Goal: Information Seeking & Learning: Learn about a topic

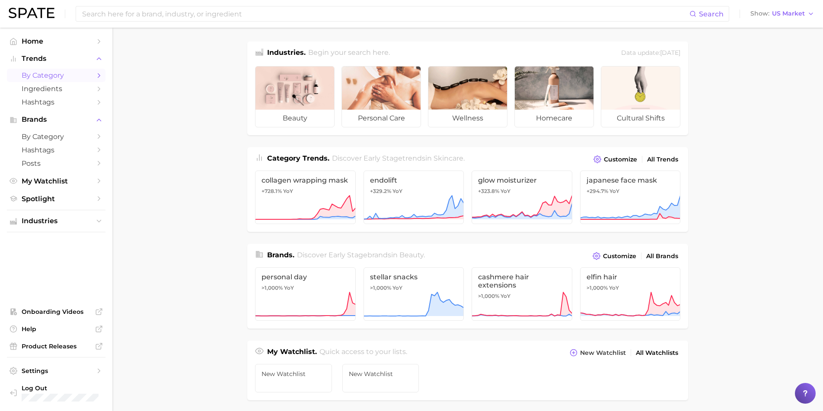
click at [38, 73] on span "by Category" at bounding box center [56, 75] width 69 height 8
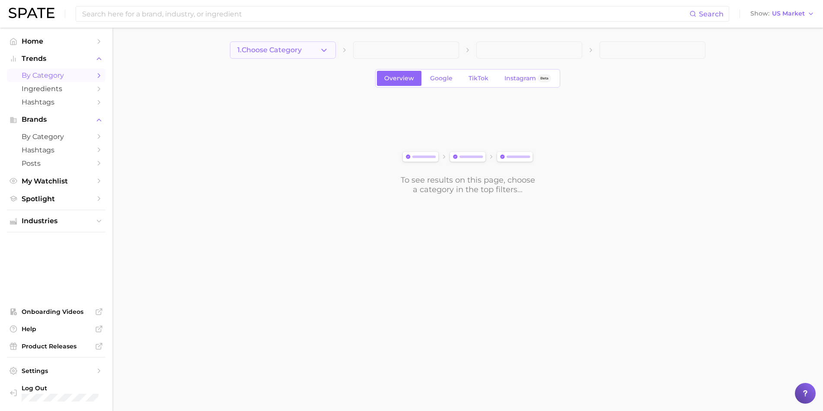
click at [320, 53] on icon "button" at bounding box center [323, 50] width 9 height 9
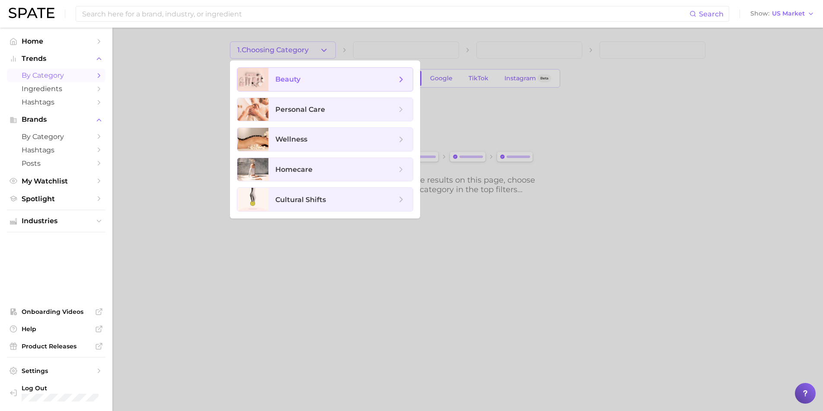
click at [320, 81] on span "beauty" at bounding box center [335, 80] width 121 height 10
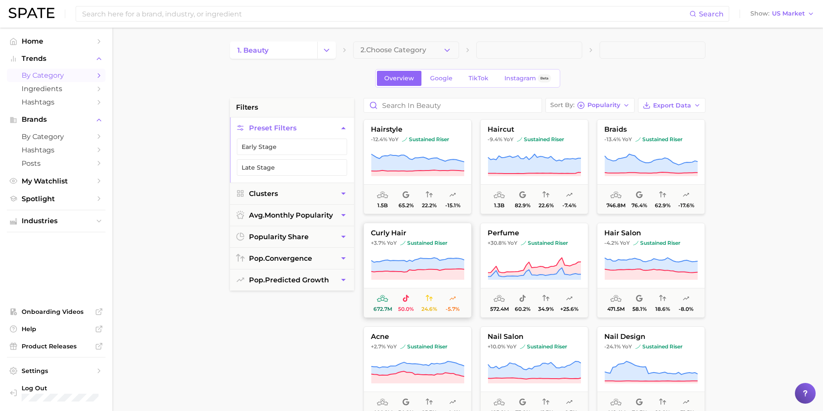
click at [438, 235] on span "curly hair" at bounding box center [417, 233] width 107 height 8
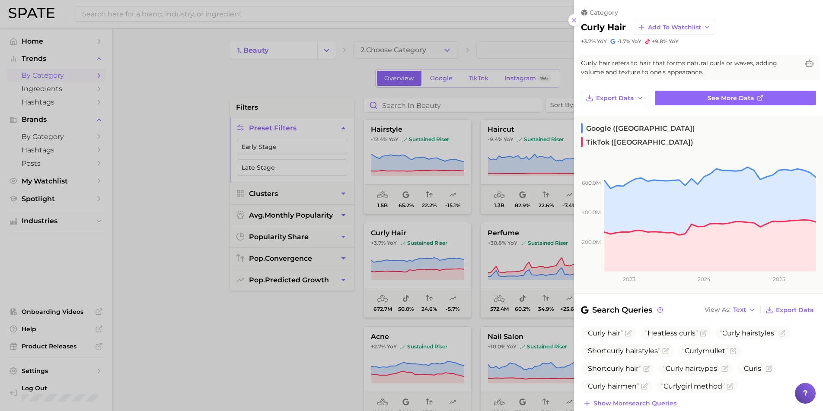
click at [524, 59] on div at bounding box center [411, 205] width 823 height 411
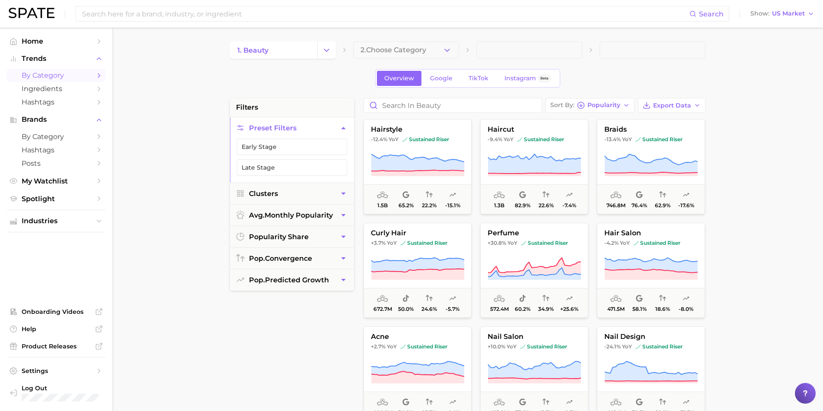
click at [526, 48] on span at bounding box center [529, 49] width 106 height 17
click at [34, 41] on span "Home" at bounding box center [56, 41] width 69 height 8
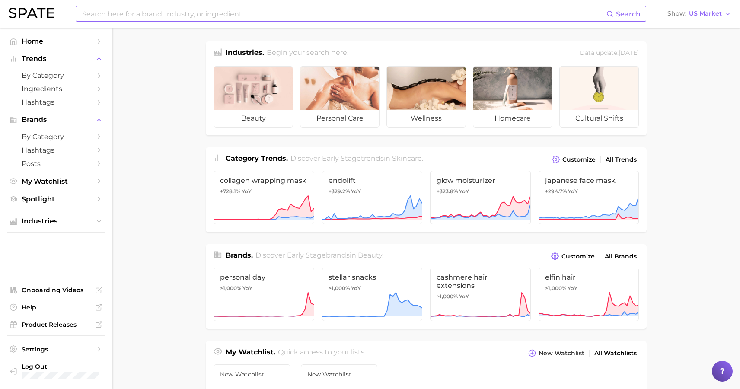
click at [97, 16] on input at bounding box center [343, 13] width 525 height 15
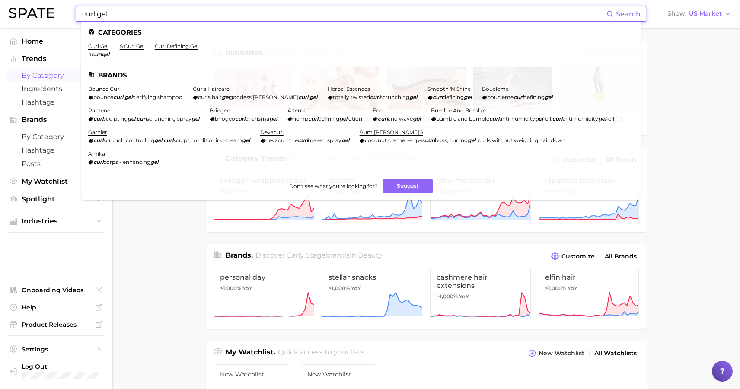
type input "curl gel"
click at [54, 79] on span "by Category" at bounding box center [56, 75] width 69 height 8
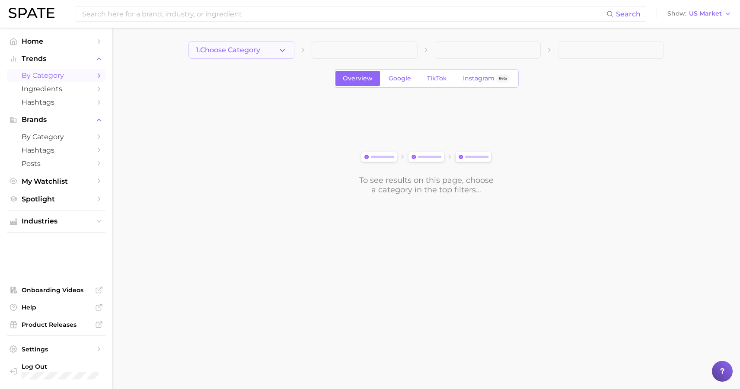
click at [281, 49] on icon "button" at bounding box center [282, 50] width 9 height 9
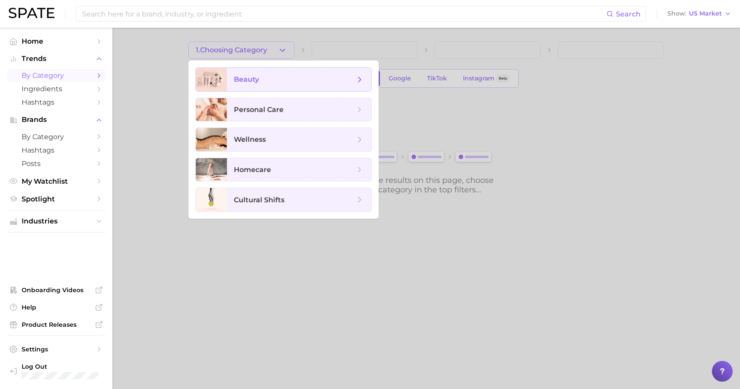
click at [268, 77] on span "beauty" at bounding box center [294, 80] width 121 height 10
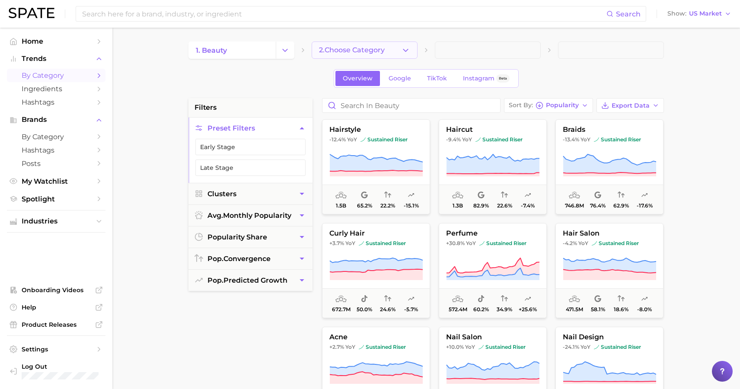
click at [348, 50] on span "2. Choose Category" at bounding box center [352, 50] width 66 height 8
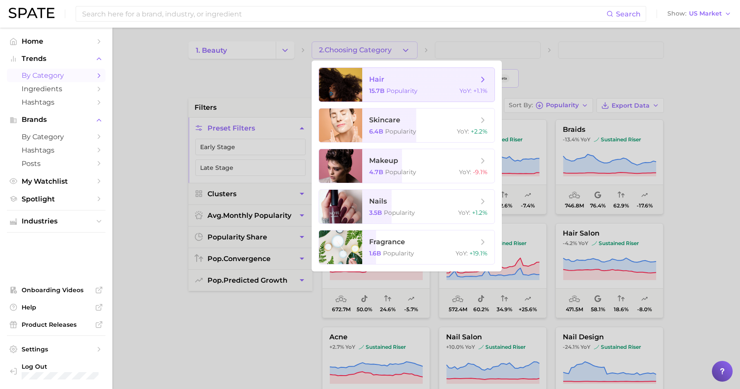
click at [365, 83] on span "hair 15.7b Popularity YoY : +1.1%" at bounding box center [428, 85] width 132 height 34
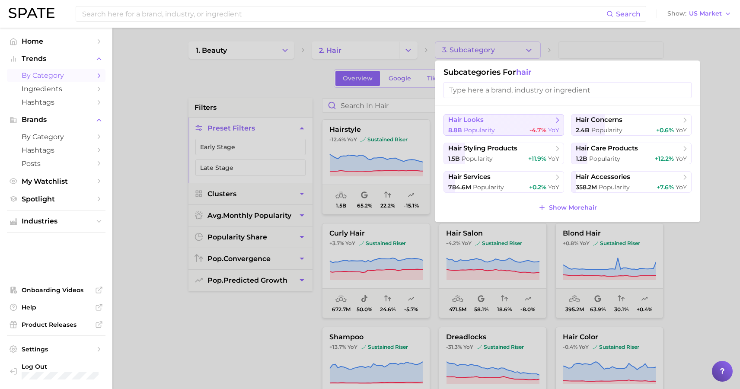
scroll to position [18, 0]
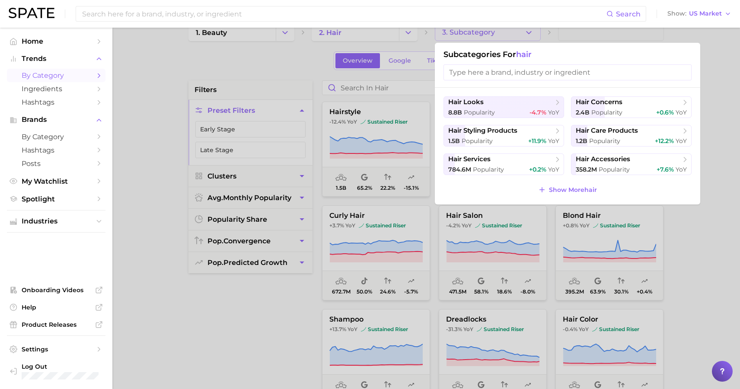
drag, startPoint x: 553, startPoint y: 191, endPoint x: 266, endPoint y: 67, distance: 312.5
click at [435, 41] on div "3. Subcategory Subcategories for hair hair looks 8.8b Popularity -4.7% YoY hair…" at bounding box center [488, 32] width 106 height 17
click at [268, 65] on div at bounding box center [370, 194] width 740 height 389
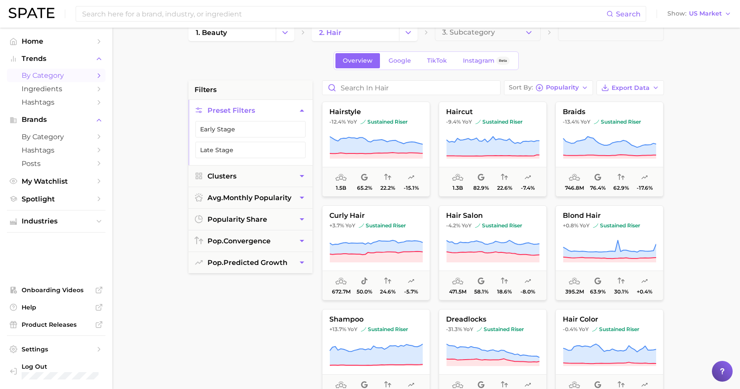
scroll to position [0, 0]
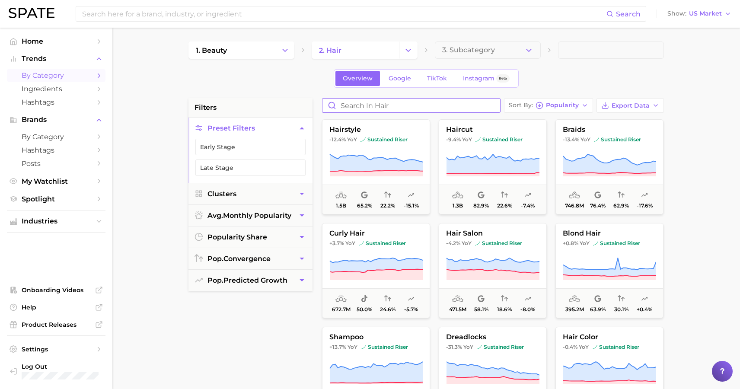
click at [360, 105] on input "Search in hair" at bounding box center [411, 106] width 178 height 14
type input "curl gel"
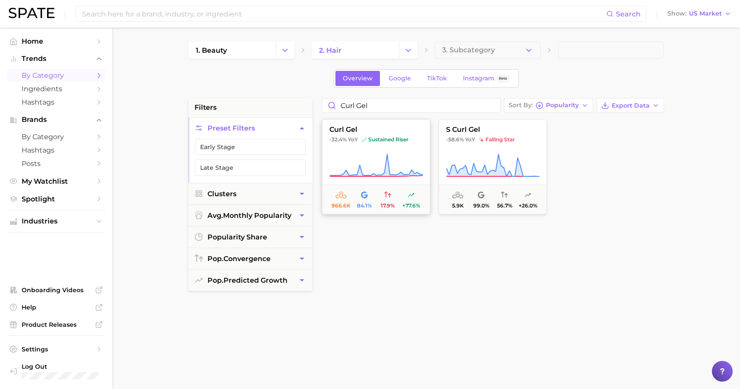
click at [382, 174] on icon at bounding box center [376, 164] width 93 height 21
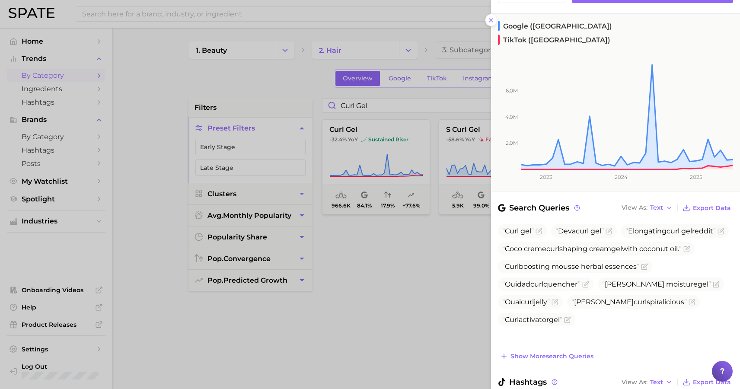
scroll to position [145, 0]
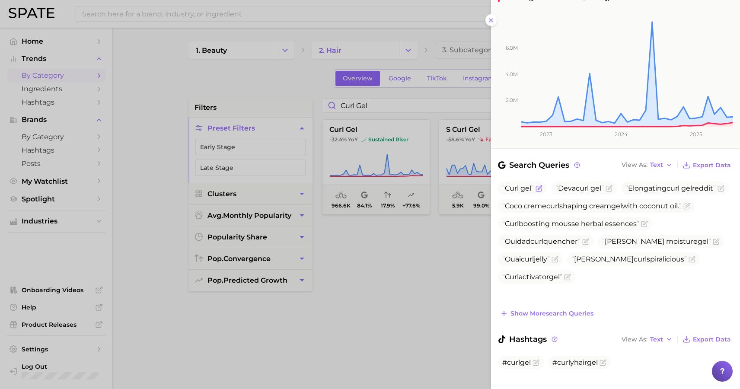
click at [510, 184] on span "Curl" at bounding box center [512, 188] width 14 height 8
click at [540, 185] on icon "Flag as miscategorized or irrelevant" at bounding box center [538, 188] width 7 height 7
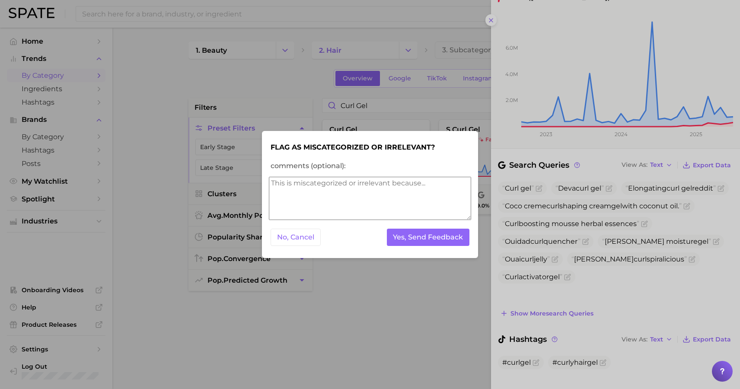
click at [449, 110] on div at bounding box center [370, 194] width 740 height 389
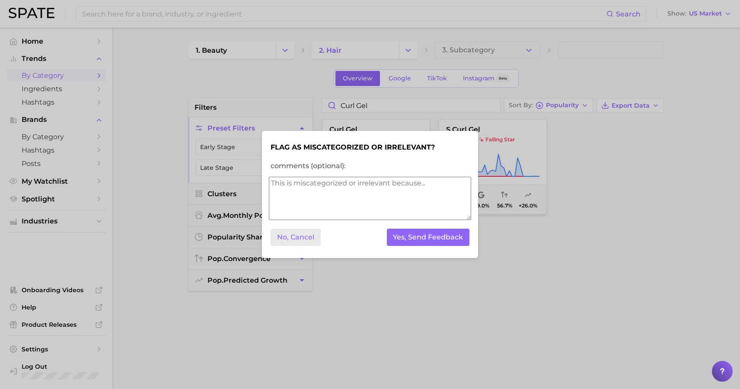
click at [306, 238] on button "No, Cancel" at bounding box center [296, 238] width 50 height 18
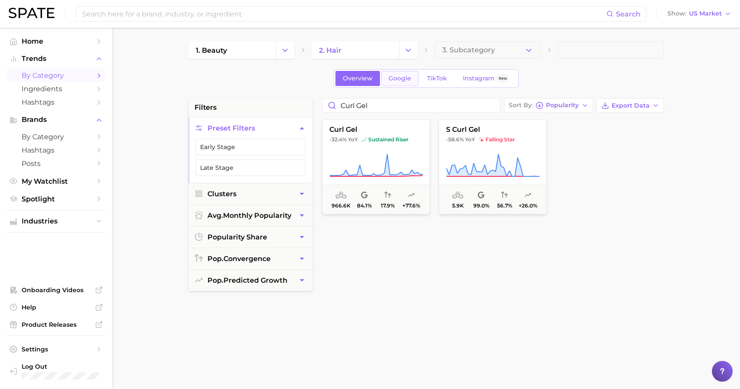
click at [409, 74] on link "Google" at bounding box center [399, 78] width 37 height 15
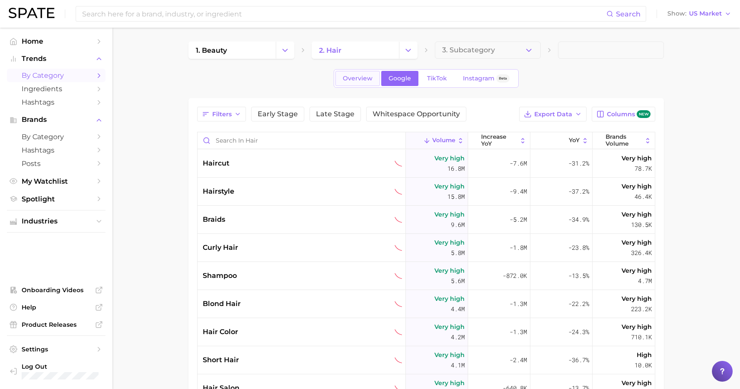
click at [360, 76] on span "Overview" at bounding box center [358, 78] width 30 height 7
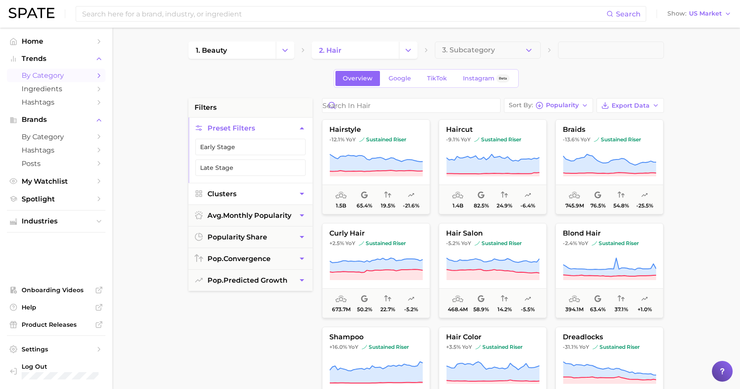
click at [275, 190] on button "Clusters" at bounding box center [250, 193] width 124 height 21
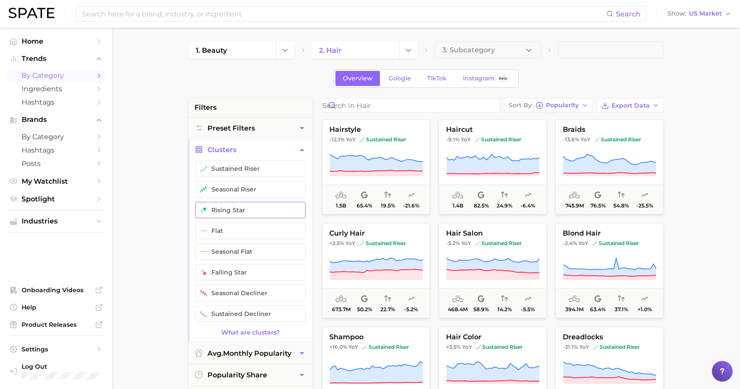
click at [273, 211] on button "rising star" at bounding box center [250, 210] width 110 height 16
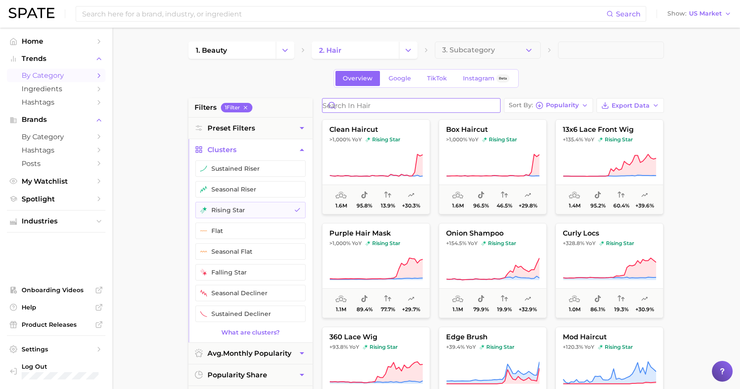
click at [434, 104] on input "Search in hair" at bounding box center [411, 106] width 178 height 14
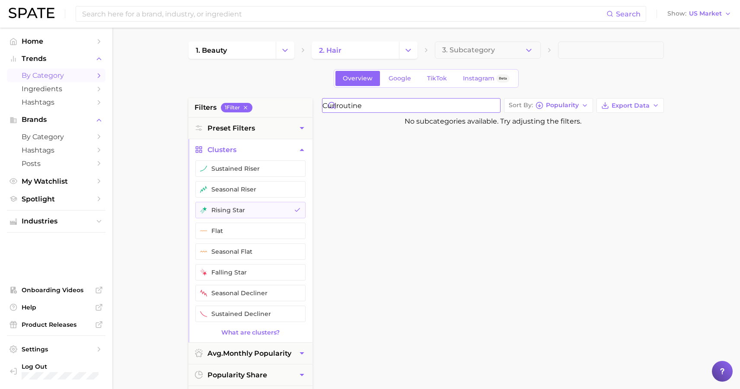
click at [356, 107] on input "curlroutine" at bounding box center [411, 106] width 178 height 14
type input "curl routine"
click at [301, 209] on button "rising star" at bounding box center [250, 210] width 110 height 16
click at [401, 105] on input "curl routine" at bounding box center [411, 106] width 178 height 14
click at [370, 76] on span "Overview" at bounding box center [358, 78] width 30 height 7
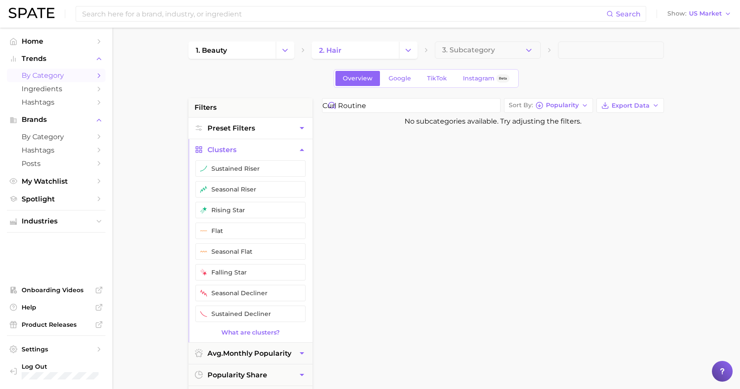
click at [231, 128] on span "Preset Filters" at bounding box center [231, 128] width 48 height 8
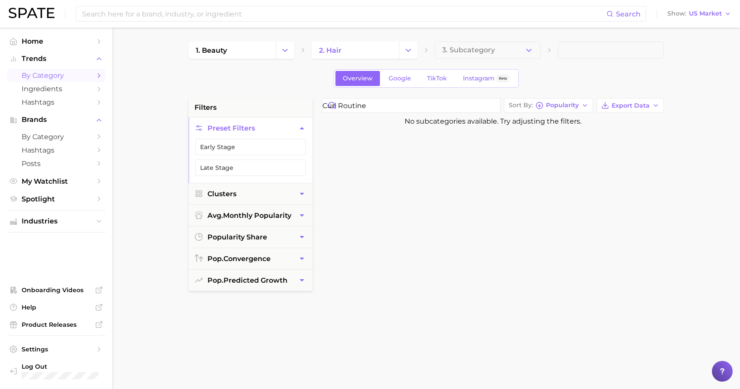
click at [231, 128] on span "Preset Filters" at bounding box center [231, 128] width 48 height 8
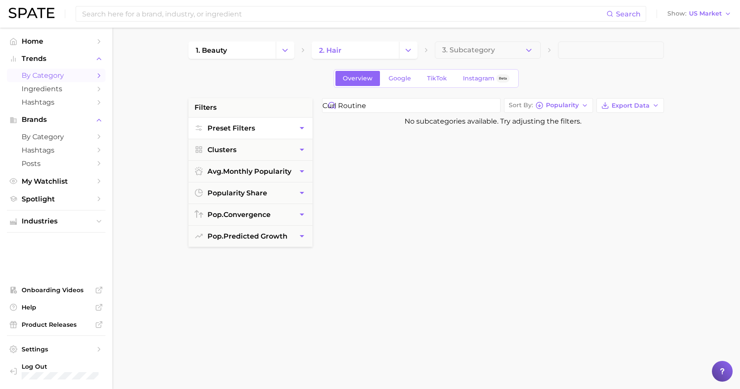
click at [227, 123] on button "Preset Filters" at bounding box center [250, 128] width 124 height 21
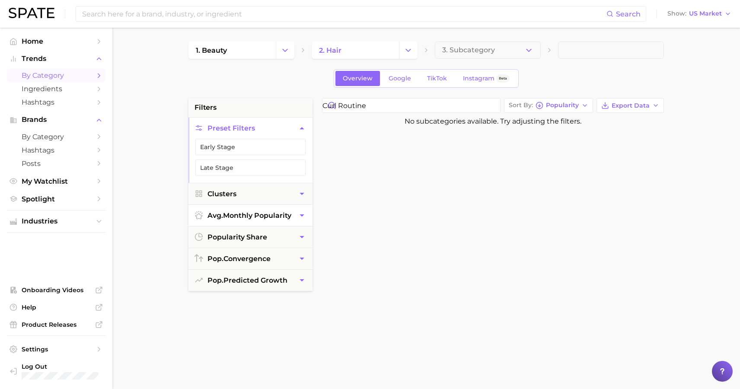
click at [303, 216] on icon "button" at bounding box center [301, 215] width 9 height 9
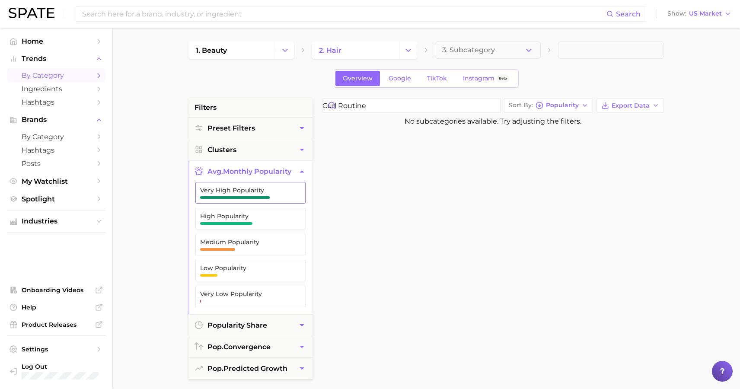
click at [249, 188] on span "Very High Popularity" at bounding box center [243, 190] width 87 height 7
click at [105, 16] on input at bounding box center [343, 13] width 525 height 15
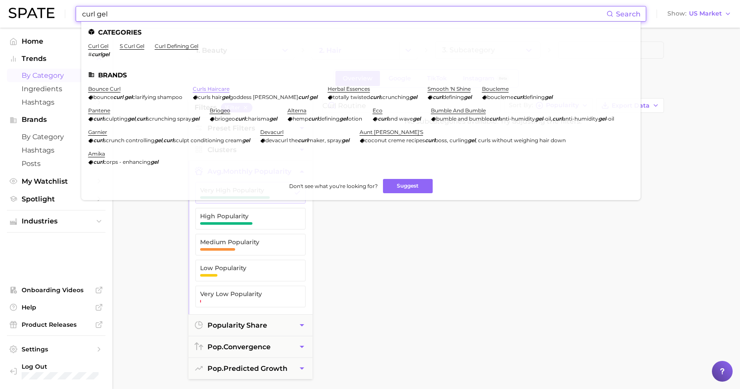
type input "curl gel"
click at [216, 88] on link "curls haircare" at bounding box center [211, 89] width 37 height 6
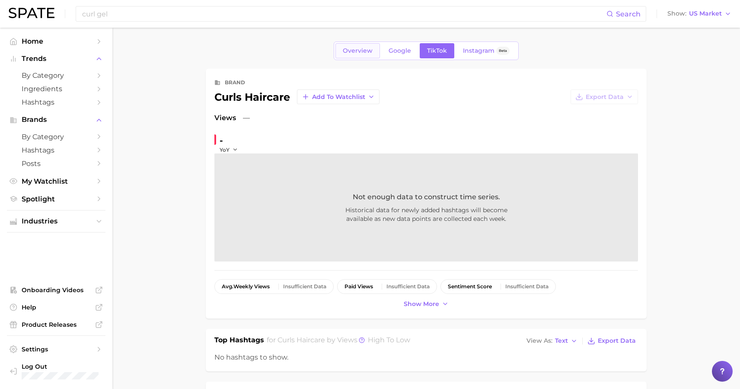
click at [371, 50] on span "Overview" at bounding box center [358, 50] width 30 height 7
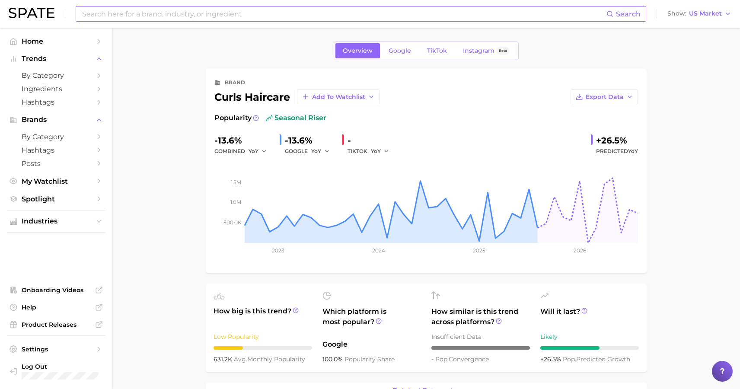
click at [281, 8] on input at bounding box center [343, 13] width 525 height 15
type input "curl styling"
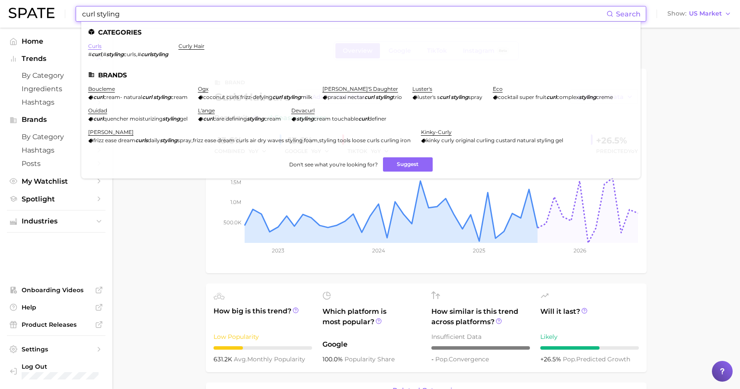
click at [94, 45] on link "curls" at bounding box center [94, 46] width 13 height 6
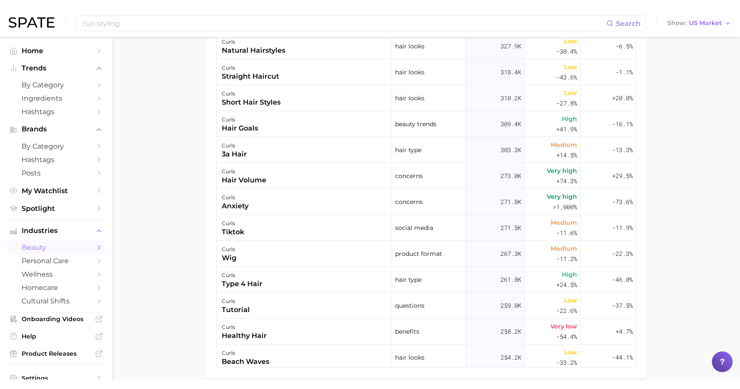
scroll to position [570, 0]
